Goal: Task Accomplishment & Management: Use online tool/utility

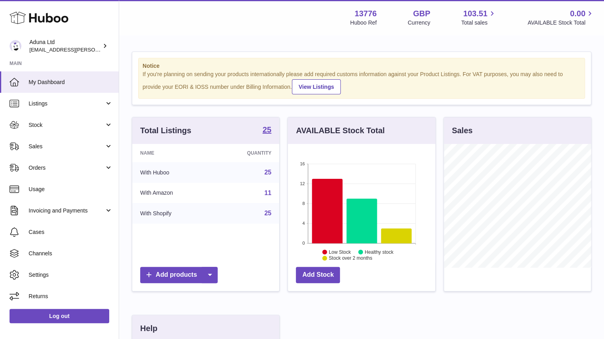
scroll to position [124, 147]
click at [43, 141] on link "Sales" at bounding box center [59, 146] width 119 height 21
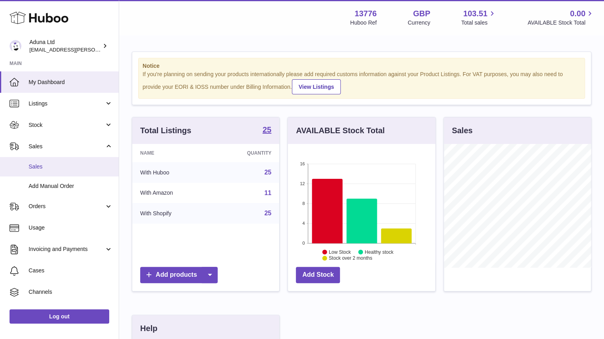
click at [57, 162] on link "Sales" at bounding box center [59, 166] width 119 height 19
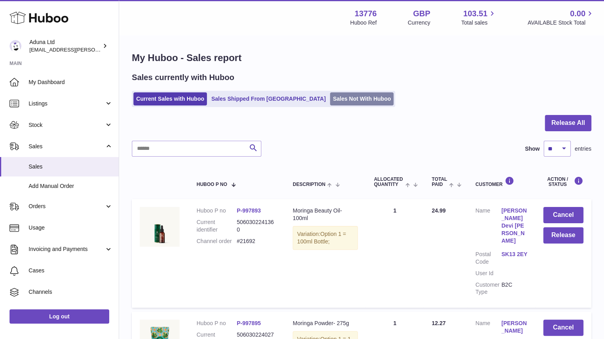
click at [330, 99] on link "Sales Not With Huboo" at bounding box center [362, 98] width 64 height 13
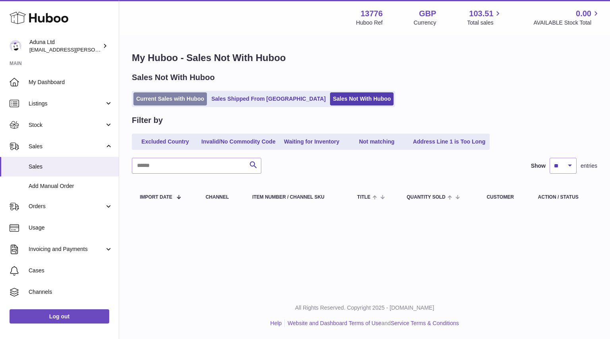
click at [183, 98] on link "Current Sales with Huboo" at bounding box center [169, 98] width 73 height 13
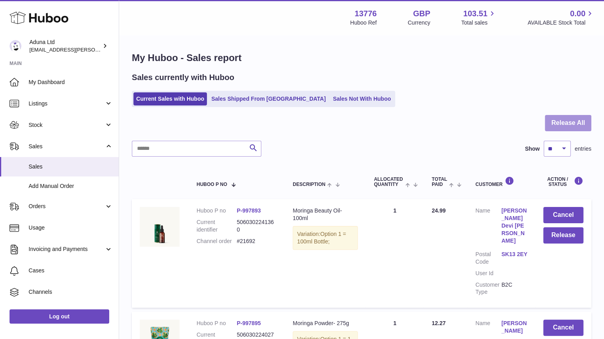
click at [562, 119] on button "Release All" at bounding box center [568, 123] width 46 height 16
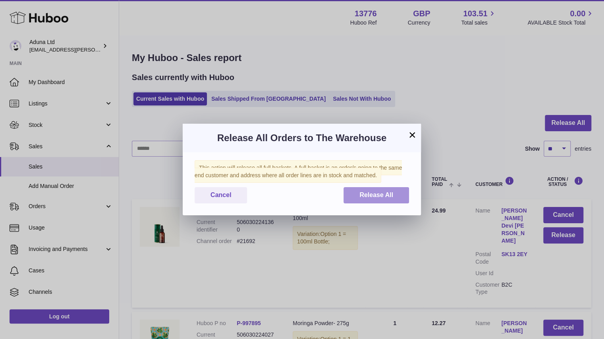
click at [376, 191] on button "Release All" at bounding box center [375, 195] width 65 height 16
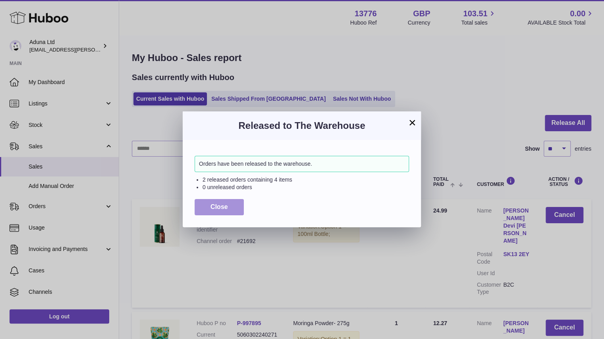
click at [215, 209] on span "Close" at bounding box center [218, 207] width 17 height 7
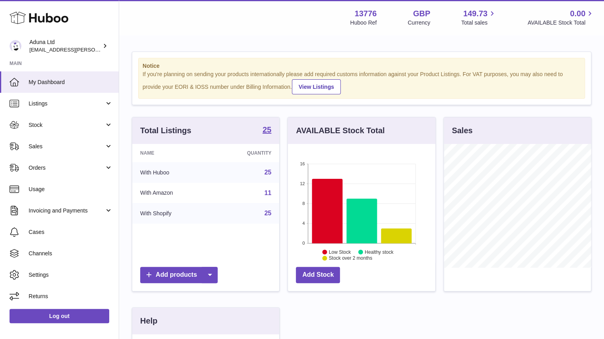
scroll to position [124, 147]
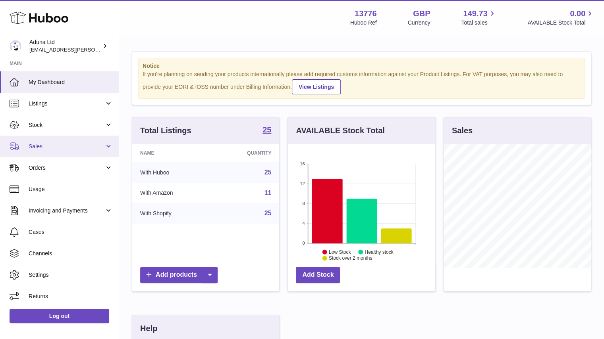
click at [92, 145] on span "Sales" at bounding box center [67, 147] width 76 height 8
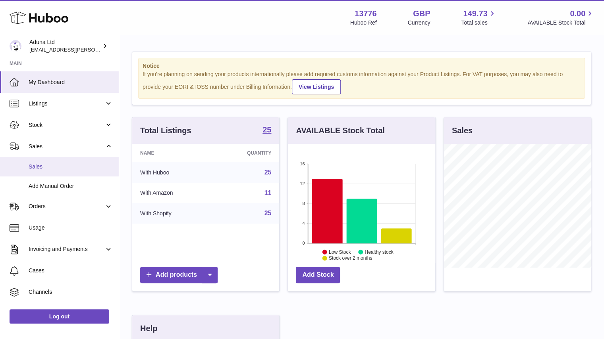
click at [92, 170] on span "Sales" at bounding box center [71, 167] width 84 height 8
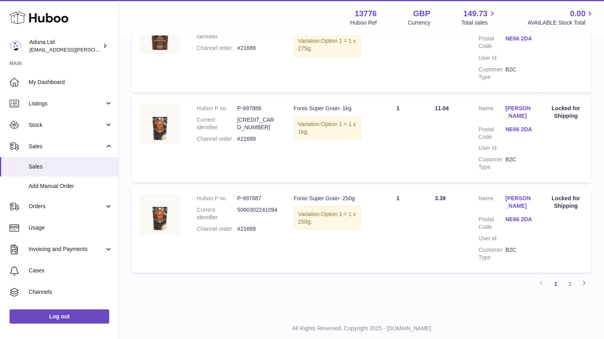
scroll to position [852, 0]
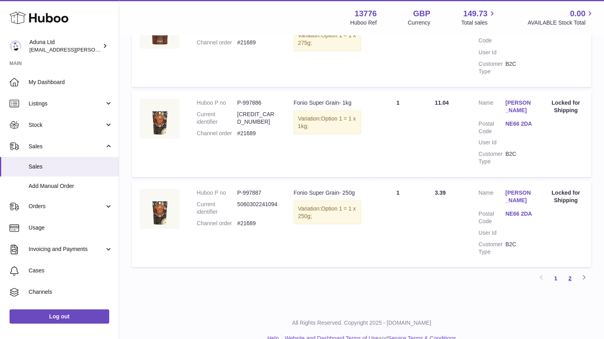
click at [568, 271] on link "2" at bounding box center [569, 278] width 14 height 14
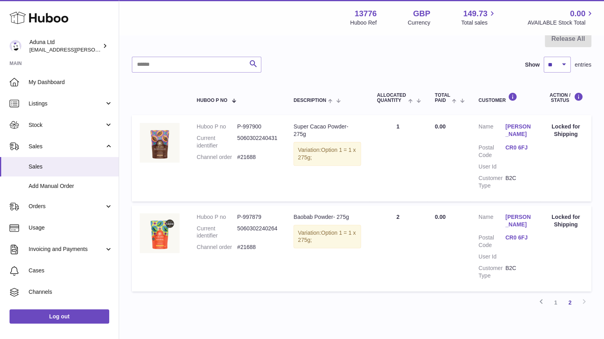
scroll to position [123, 0]
